Goal: Go to known website: Go to known website

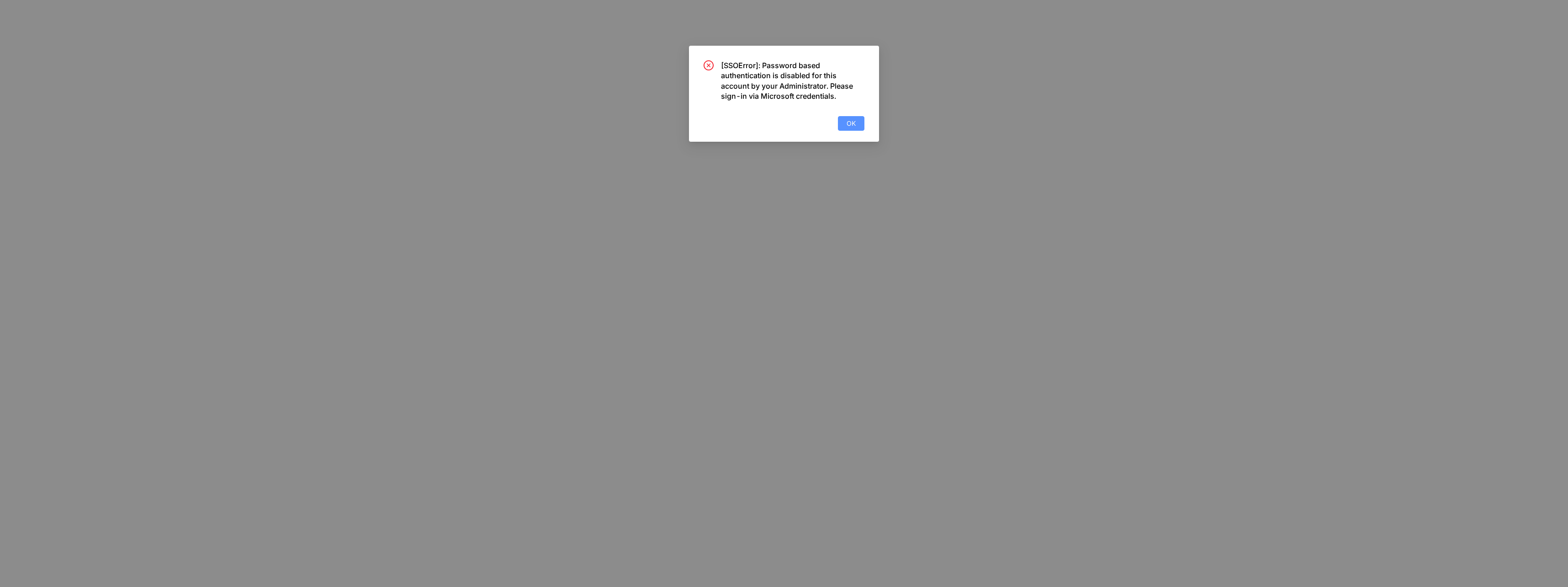
click at [854, 124] on span "OK" at bounding box center [851, 123] width 9 height 10
